Goal: Find specific page/section: Find specific page/section

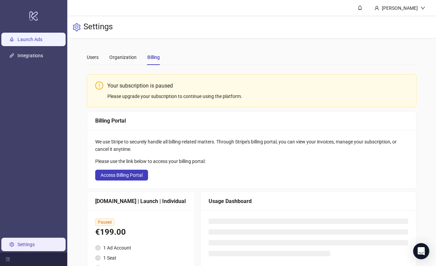
click at [42, 40] on link "Launch Ads" at bounding box center [29, 39] width 25 height 5
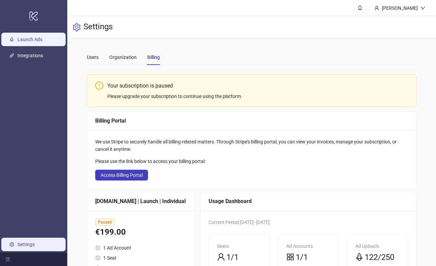
click at [42, 40] on link "Launch Ads" at bounding box center [29, 39] width 25 height 5
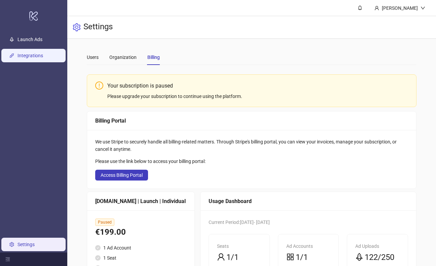
click at [38, 58] on link "Integrations" at bounding box center [30, 55] width 26 height 5
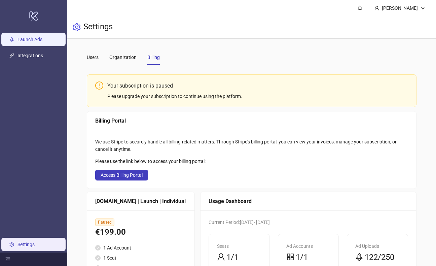
click at [36, 41] on link "Launch Ads" at bounding box center [29, 39] width 25 height 5
click at [86, 55] on main "Users Organization Billing Your subscription is paused Please upgrade your subs…" at bounding box center [251, 188] width 340 height 298
click at [88, 57] on div "Users" at bounding box center [93, 56] width 12 height 7
click at [125, 54] on div "Organization" at bounding box center [122, 56] width 27 height 7
